Goal: Task Accomplishment & Management: Complete application form

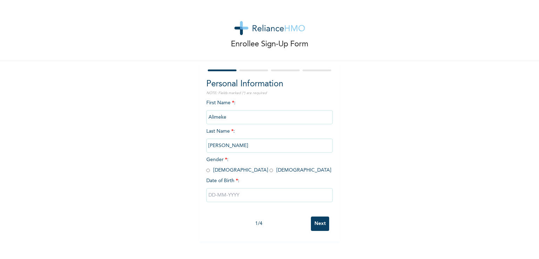
click at [206, 171] on input "radio" at bounding box center [208, 170] width 4 height 7
radio input "true"
click at [208, 196] on input "text" at bounding box center [269, 195] width 126 height 14
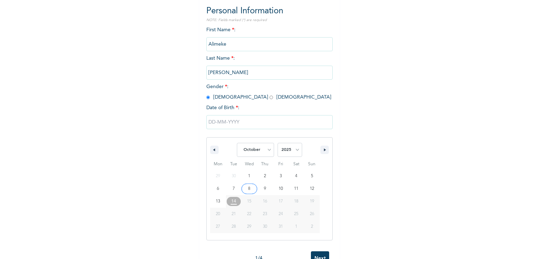
scroll to position [95, 0]
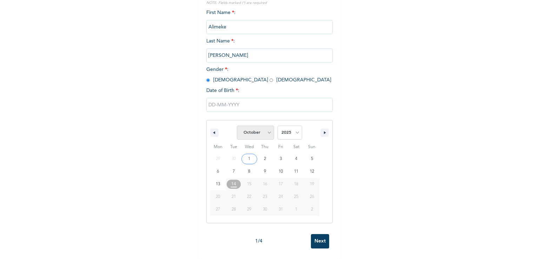
click at [251, 128] on select "January February March April May June July August September October November De…" at bounding box center [255, 133] width 37 height 14
select select "5"
click at [237, 126] on select "January February March April May June July August September October November De…" at bounding box center [255, 133] width 37 height 14
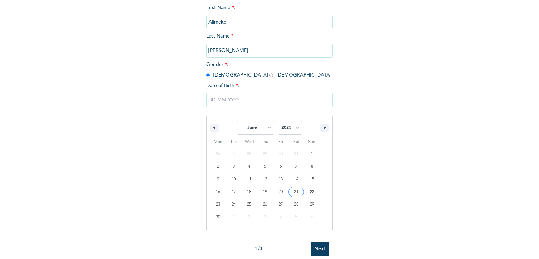
type input "06/21/2025"
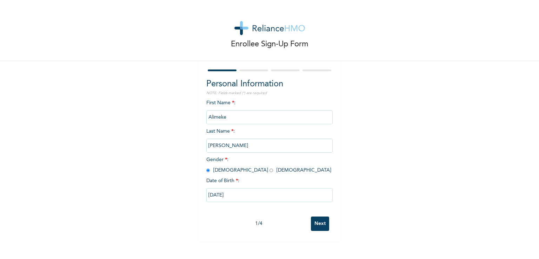
click at [249, 195] on input "06/21/2025" at bounding box center [269, 195] width 126 height 14
select select "5"
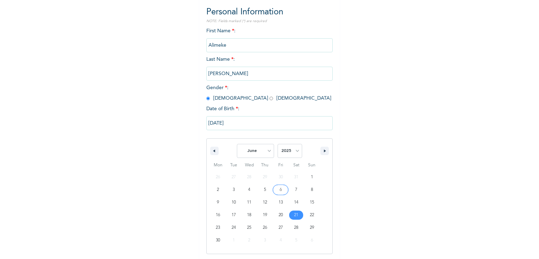
scroll to position [73, 0]
click at [290, 150] on select "2025 2024 2023 2022 2021 2020 2019 2018 2017 2016 2015 2014 2013 2012 2011 2010…" at bounding box center [289, 150] width 25 height 14
select select "1999"
click at [277, 143] on select "2025 2024 2023 2022 2021 2020 2019 2018 2017 2016 2015 2014 2013 2012 2011 2010…" at bounding box center [289, 150] width 25 height 14
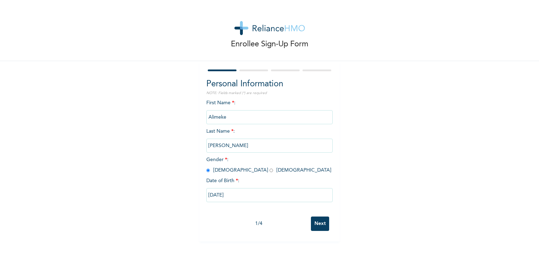
scroll to position [0, 0]
click at [319, 235] on div "Personal Information NOTE: Fields marked (*) are required First Name * : Alimek…" at bounding box center [269, 151] width 140 height 180
click at [314, 222] on input "Next" at bounding box center [320, 223] width 18 height 14
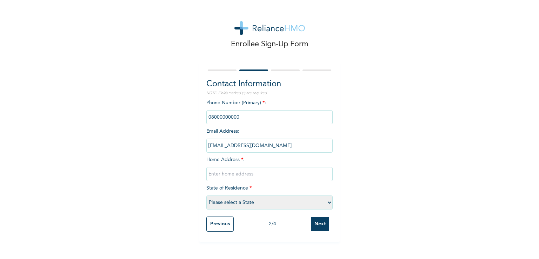
click at [240, 115] on input "phone" at bounding box center [269, 117] width 126 height 14
click at [248, 150] on input "alimekepeter@gmail.com" at bounding box center [269, 146] width 126 height 14
click at [235, 119] on input "phone" at bounding box center [269, 117] width 126 height 14
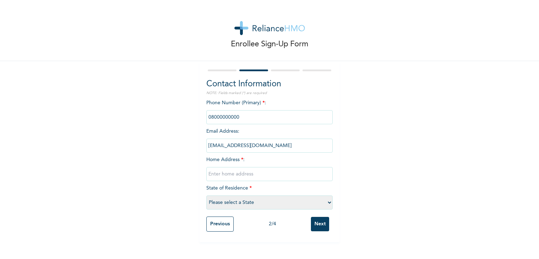
click at [220, 117] on input "phone" at bounding box center [269, 117] width 126 height 14
click at [231, 171] on input "text" at bounding box center [269, 174] width 126 height 14
type input "7,Ebun street,papa Ashafa ,Agege Lagos"
click at [274, 201] on select "Please select a State Abia Abuja (FCT) Adamawa Akwa Ibom Anambra Bauchi Bayelsa…" at bounding box center [269, 202] width 126 height 14
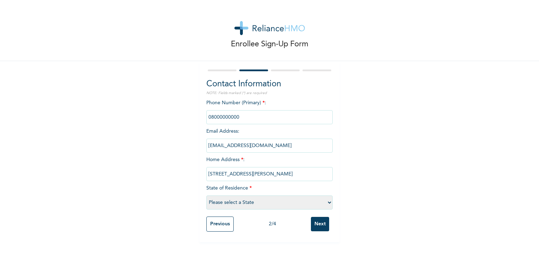
select select "25"
click at [206, 195] on select "Please select a State Abia Abuja (FCT) Adamawa Akwa Ibom Anambra Bauchi Bayelsa…" at bounding box center [269, 202] width 126 height 14
click at [320, 226] on input "Next" at bounding box center [320, 224] width 18 height 14
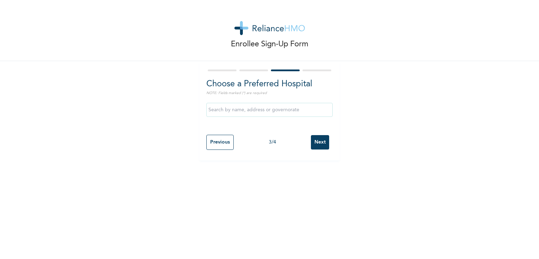
click at [265, 110] on input "text" at bounding box center [269, 110] width 126 height 14
click at [366, 121] on div "Enrollee Sign-Up Form Choose a Preferred Hospital NOTE: Fields marked (*) are r…" at bounding box center [269, 80] width 539 height 160
click at [318, 145] on input "Next" at bounding box center [320, 142] width 18 height 14
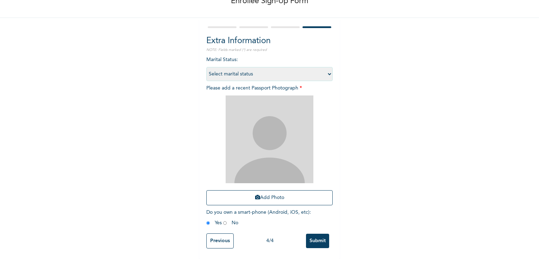
scroll to position [48, 0]
click at [253, 70] on select "Select marital status Single Married Divorced Widow/Widower" at bounding box center [269, 74] width 126 height 14
select select "1"
click at [206, 67] on select "Select marital status Single Married Divorced Widow/Widower" at bounding box center [269, 74] width 126 height 14
click at [258, 195] on button "Add Photo" at bounding box center [269, 197] width 126 height 15
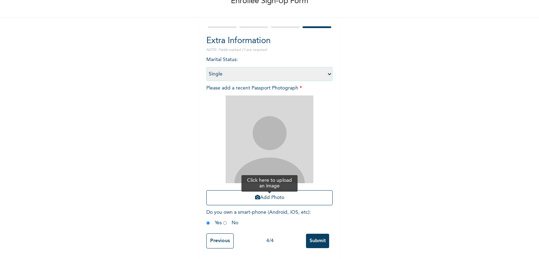
scroll to position [0, 0]
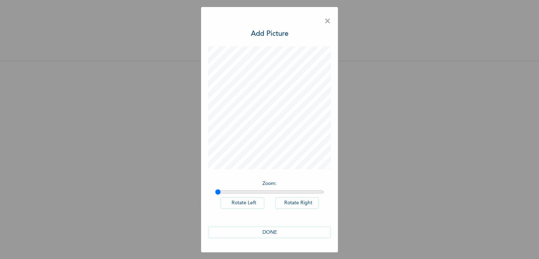
click at [267, 231] on button "DONE" at bounding box center [269, 233] width 123 height 12
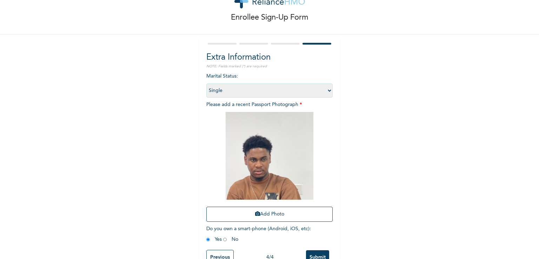
scroll to position [48, 0]
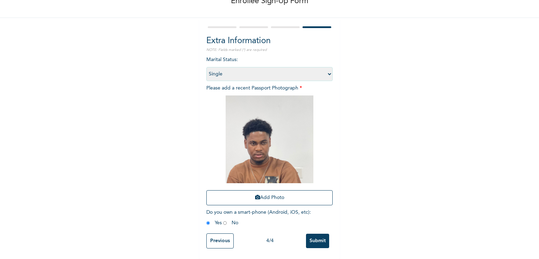
click at [312, 234] on input "Submit" at bounding box center [317, 241] width 23 height 14
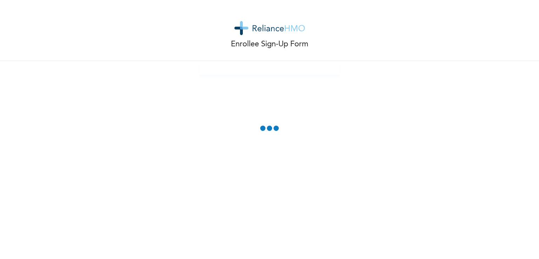
scroll to position [0, 0]
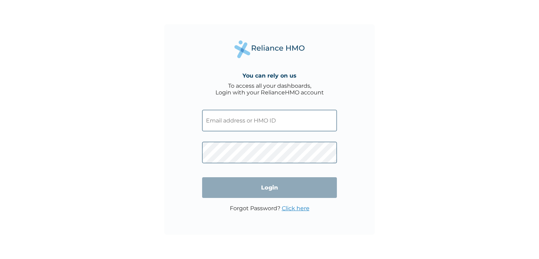
paste input "OKB/12320/A"
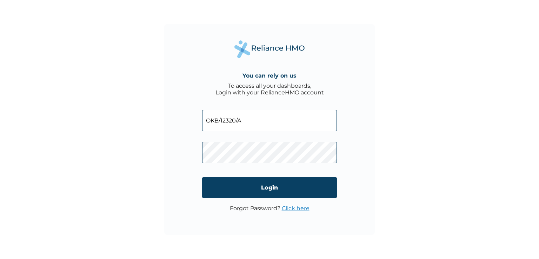
type input "OKB/12320/A"
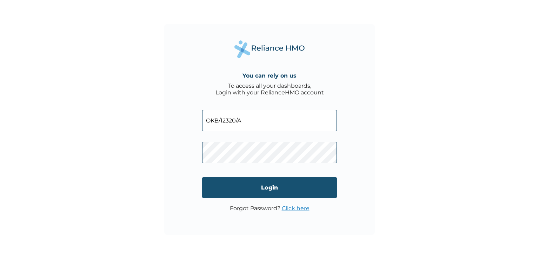
click at [248, 191] on input "Login" at bounding box center [269, 187] width 135 height 21
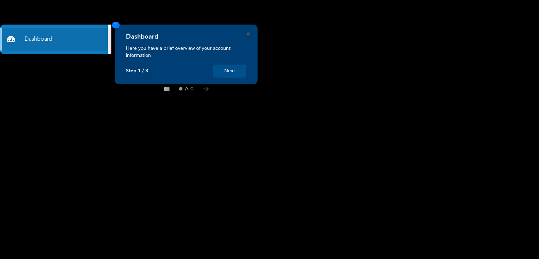
click at [224, 73] on button "Next" at bounding box center [229, 71] width 33 height 13
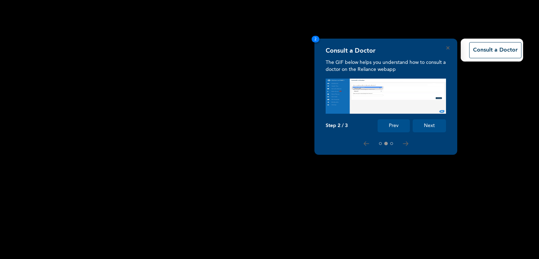
click at [431, 129] on button "Next" at bounding box center [428, 125] width 33 height 13
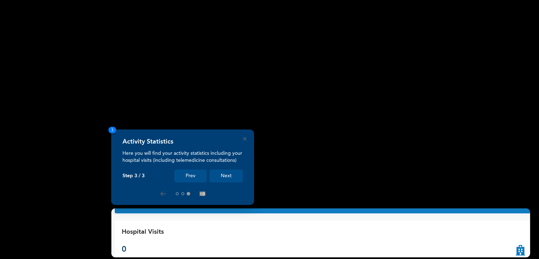
click at [231, 178] on button "Next" at bounding box center [225, 175] width 33 height 13
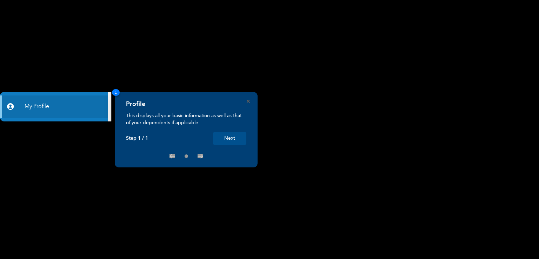
click at [227, 140] on button "Next" at bounding box center [229, 138] width 33 height 13
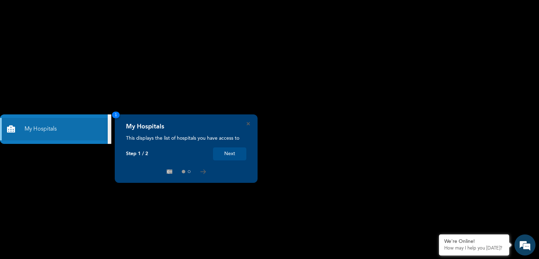
click at [238, 154] on button "Next" at bounding box center [229, 153] width 33 height 13
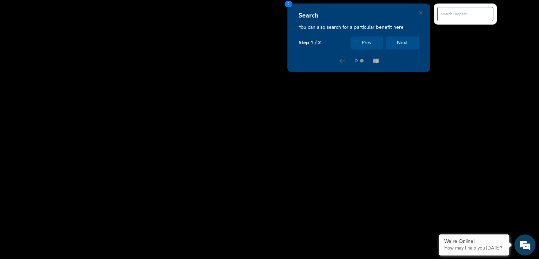
click at [407, 43] on button "Next" at bounding box center [401, 42] width 33 height 13
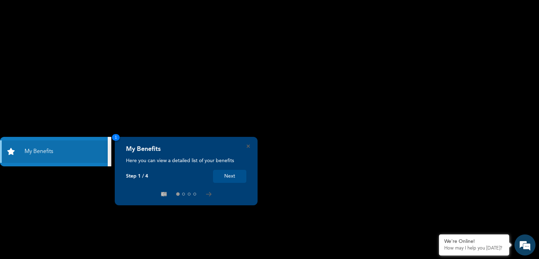
click at [236, 176] on button "Next" at bounding box center [229, 176] width 33 height 13
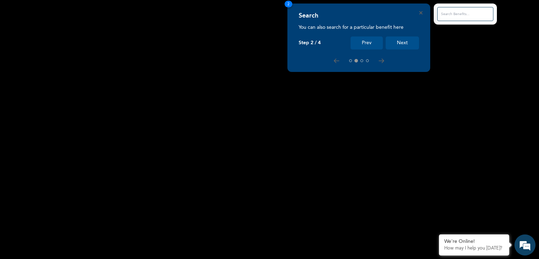
click at [411, 47] on button "Next" at bounding box center [401, 42] width 33 height 13
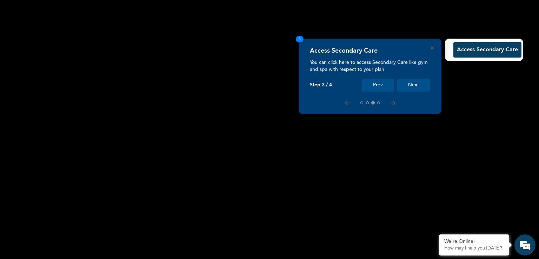
click at [414, 88] on button "Next" at bounding box center [413, 85] width 33 height 13
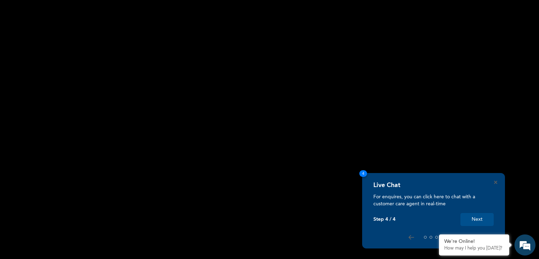
click at [474, 217] on button "Next" at bounding box center [476, 219] width 33 height 13
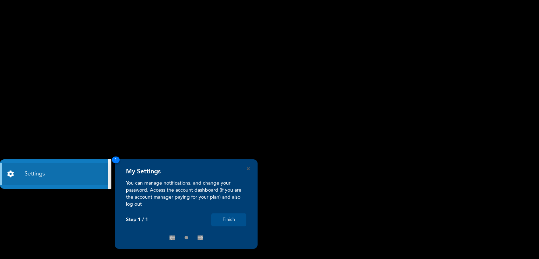
click at [226, 218] on button "Finish" at bounding box center [228, 219] width 35 height 13
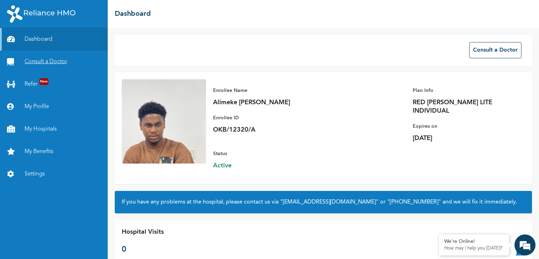
click at [55, 65] on link "Consult a Doctor" at bounding box center [54, 62] width 108 height 22
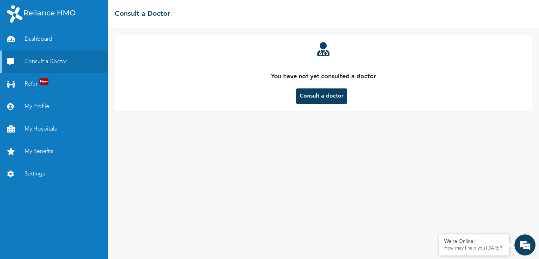
click at [317, 99] on button "Consult a doctor" at bounding box center [321, 95] width 51 height 15
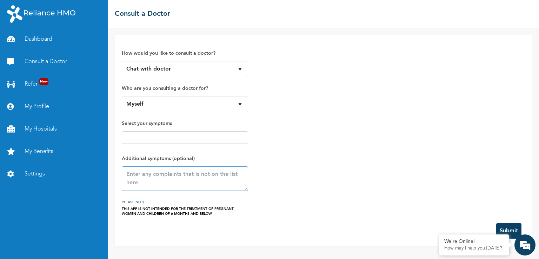
click at [138, 171] on textarea at bounding box center [185, 178] width 126 height 25
click at [199, 106] on select "Myself" at bounding box center [185, 104] width 126 height 16
click at [122, 96] on select "Myself" at bounding box center [185, 104] width 126 height 16
